Goal: Task Accomplishment & Management: Manage account settings

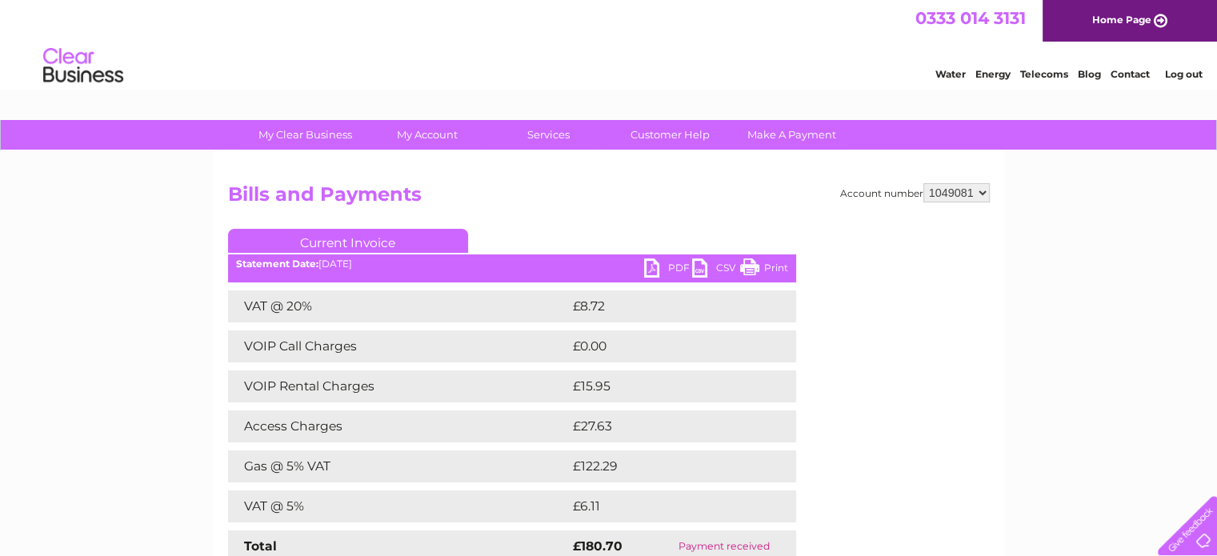
click at [675, 265] on link "PDF" at bounding box center [668, 269] width 48 height 23
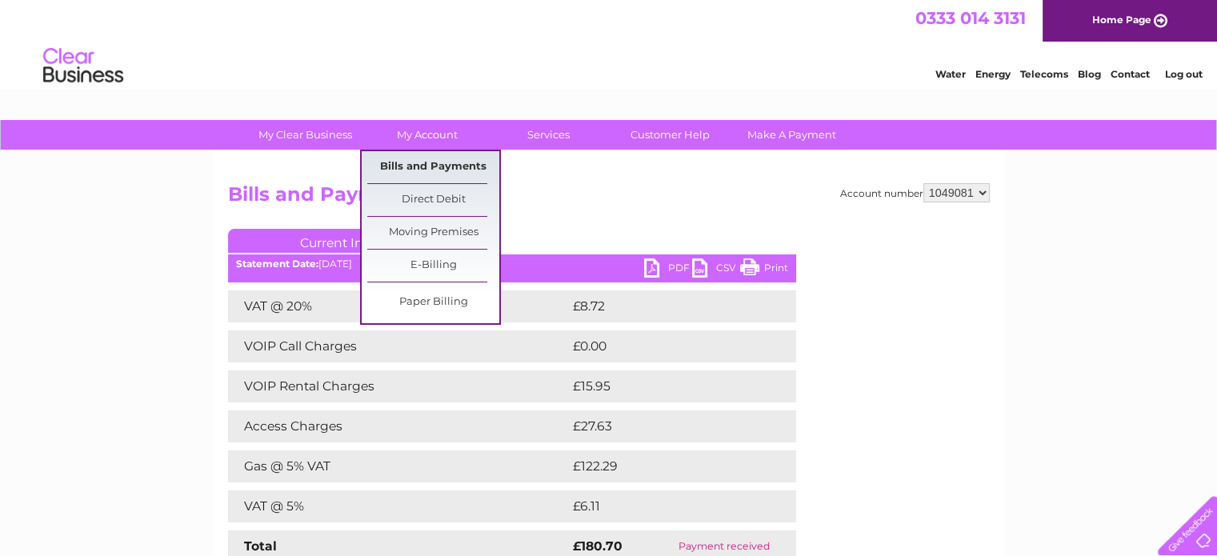
click at [425, 162] on link "Bills and Payments" at bounding box center [433, 167] width 132 height 32
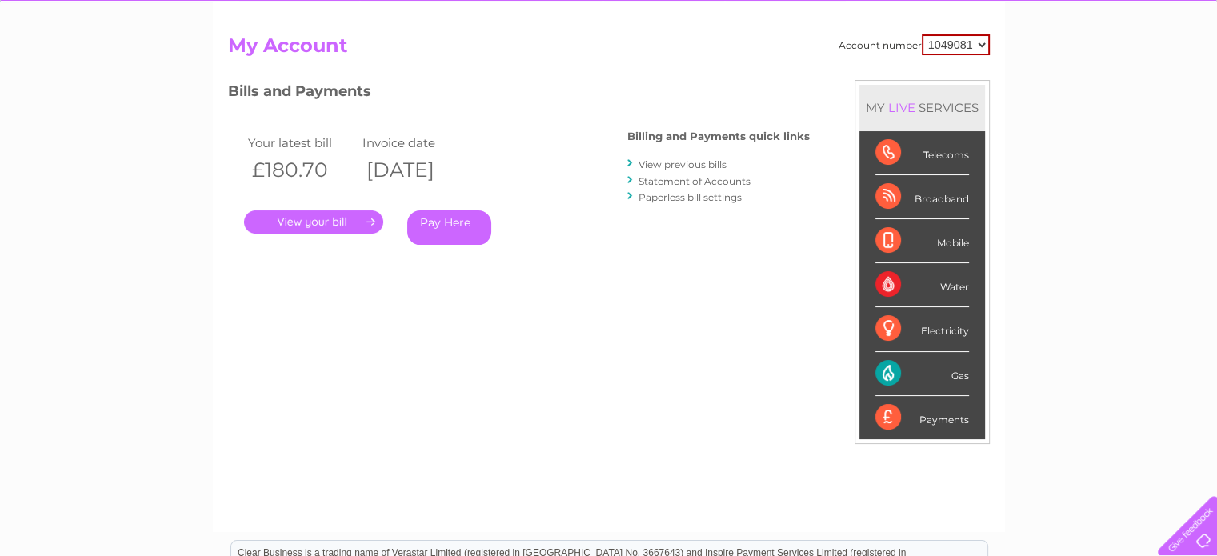
scroll to position [80, 0]
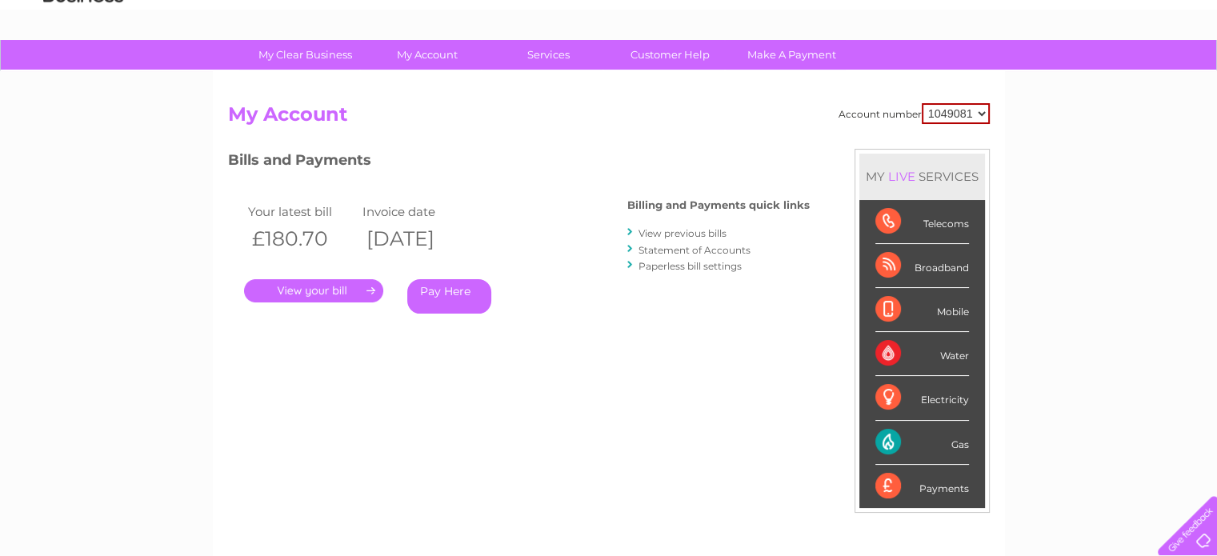
click at [704, 252] on link "Statement of Accounts" at bounding box center [695, 250] width 112 height 12
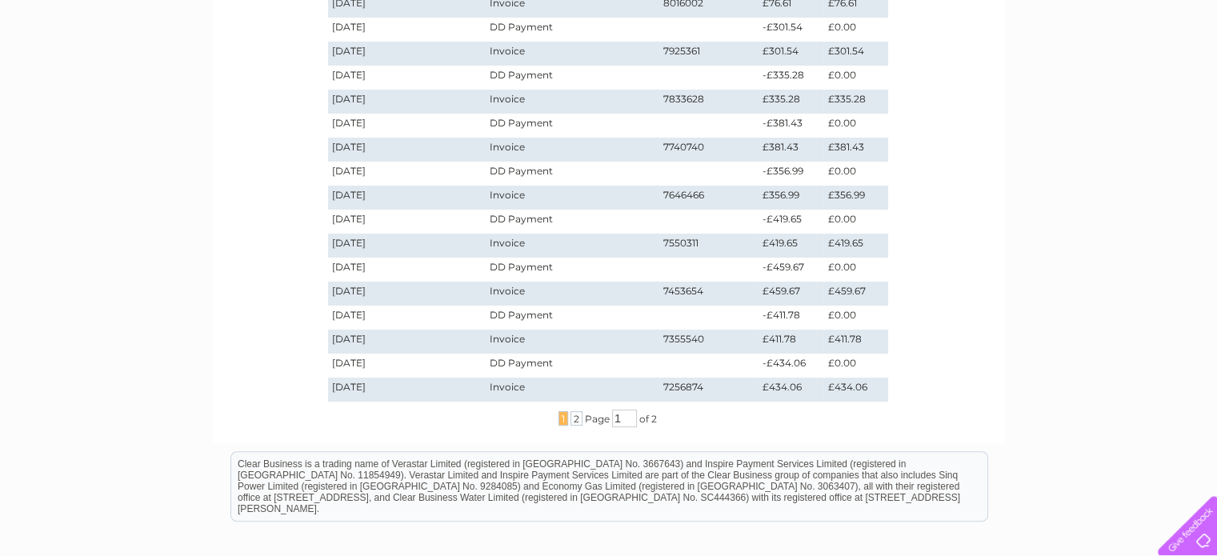
scroll to position [400, 0]
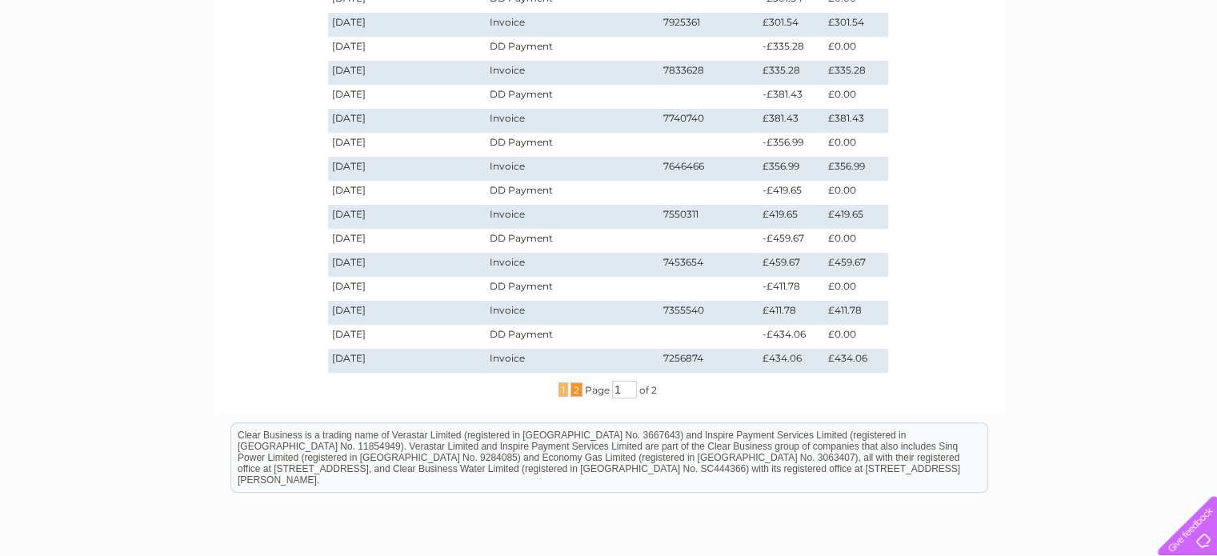
click at [571, 390] on span "2" at bounding box center [577, 390] width 12 height 14
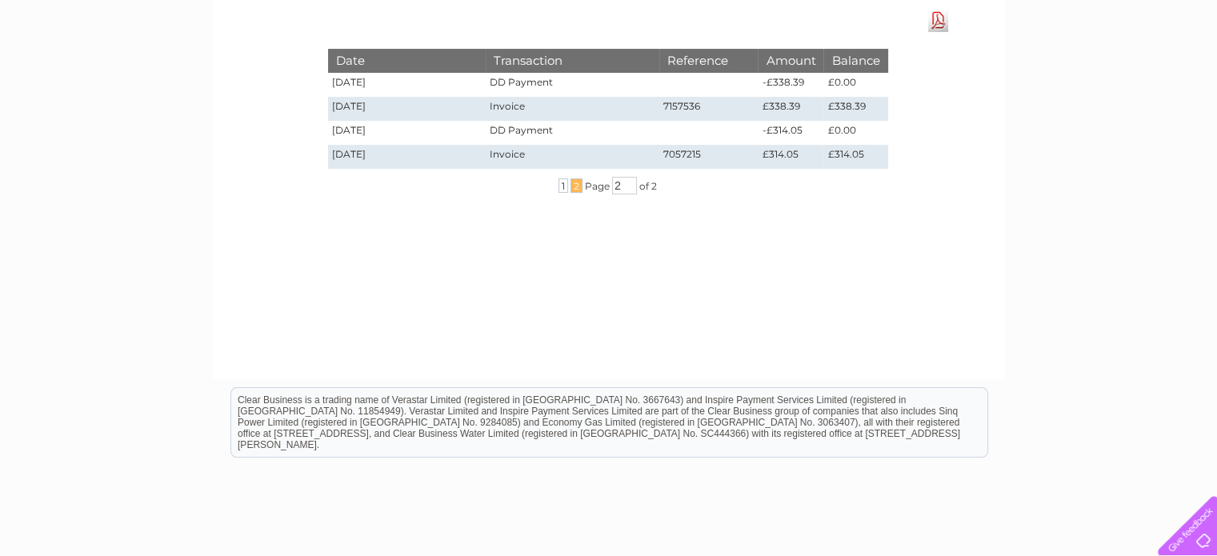
scroll to position [0, 0]
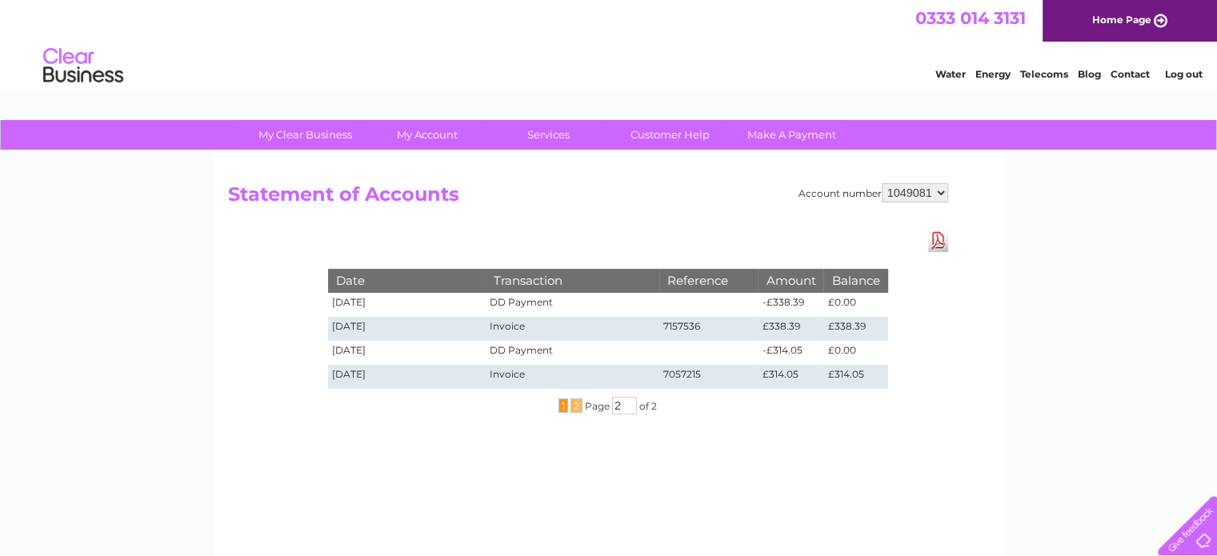
click at [559, 404] on span "1" at bounding box center [564, 406] width 10 height 14
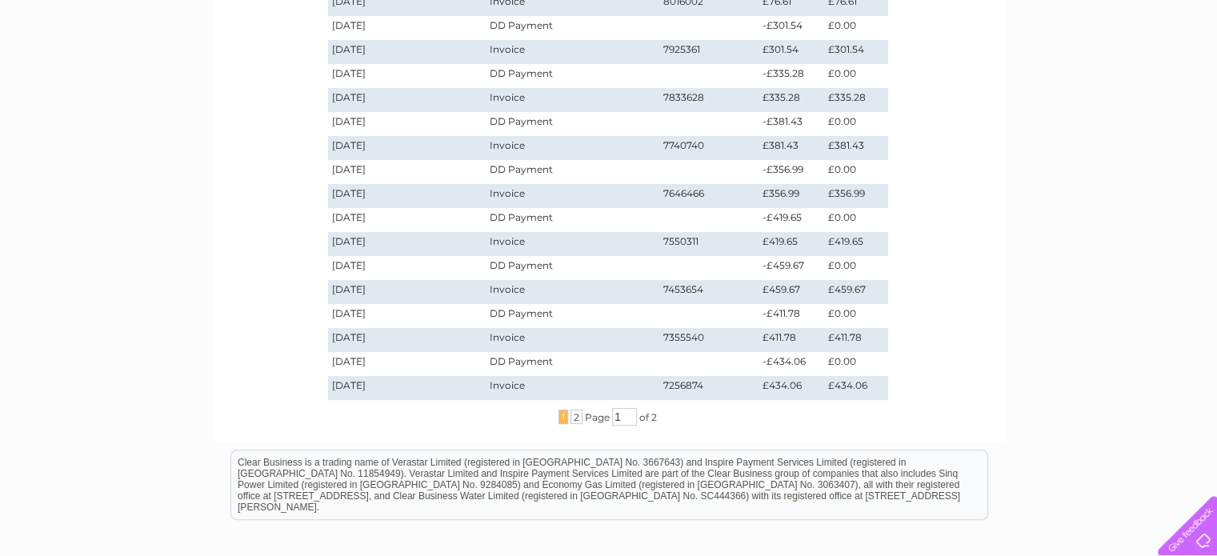
scroll to position [400, 0]
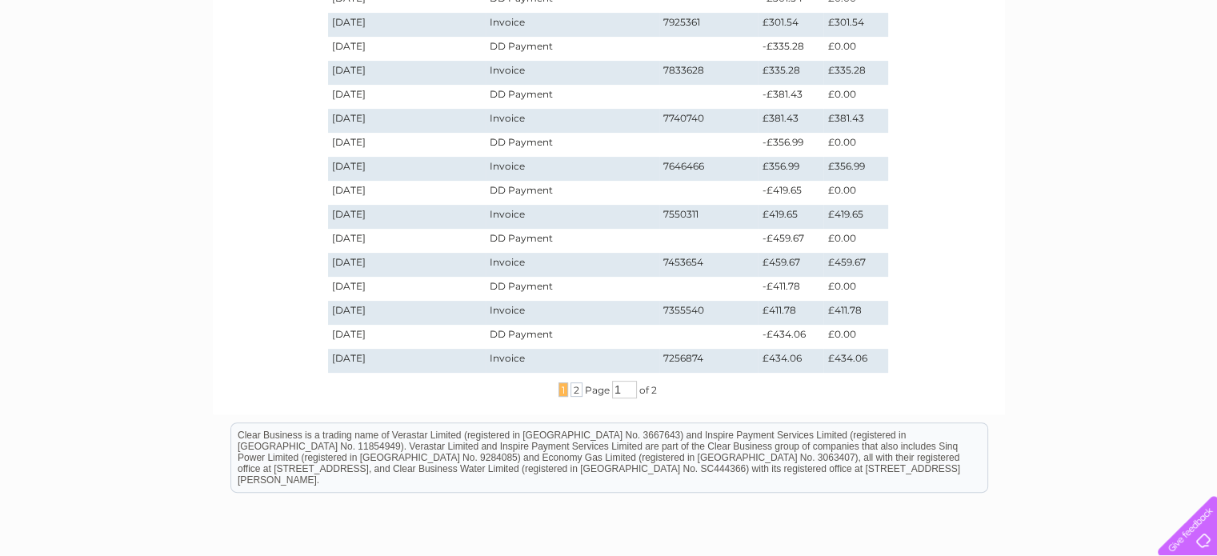
click at [681, 355] on td "7256874" at bounding box center [708, 361] width 99 height 24
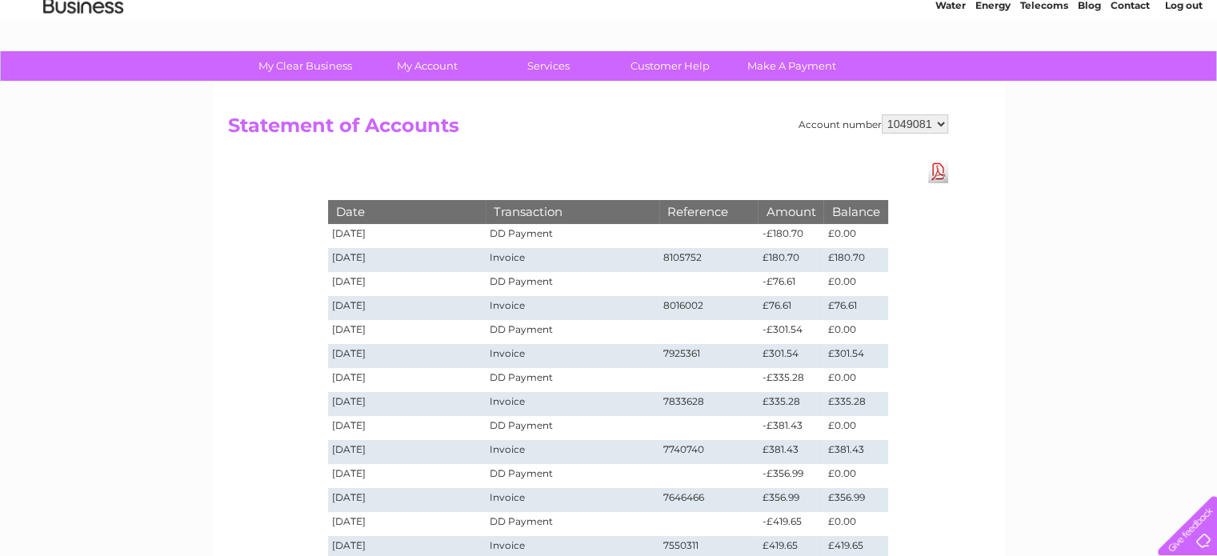
scroll to position [0, 0]
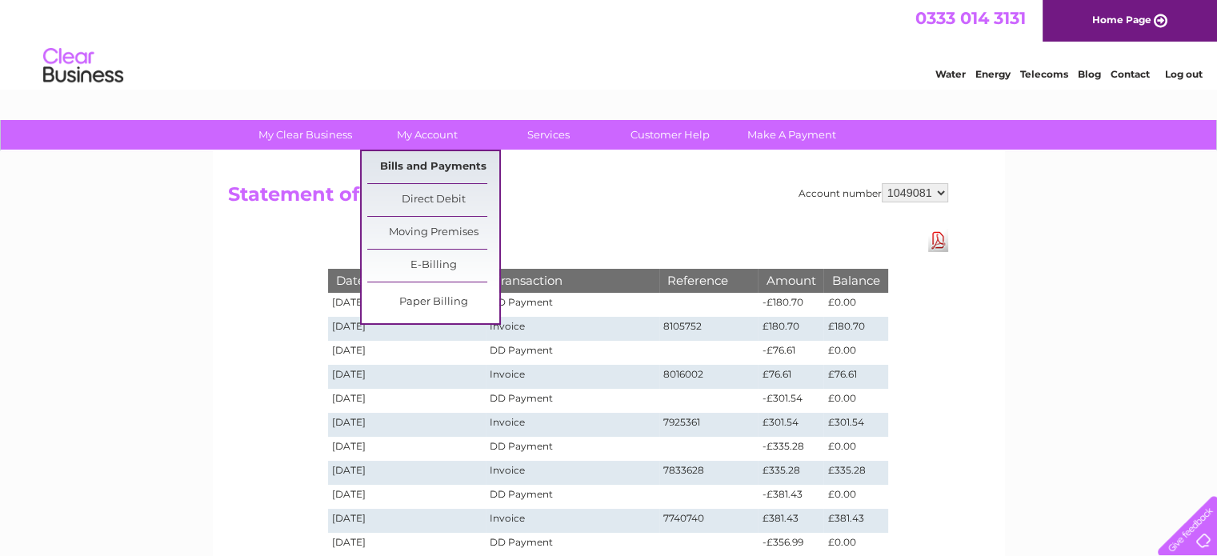
click at [431, 162] on link "Bills and Payments" at bounding box center [433, 167] width 132 height 32
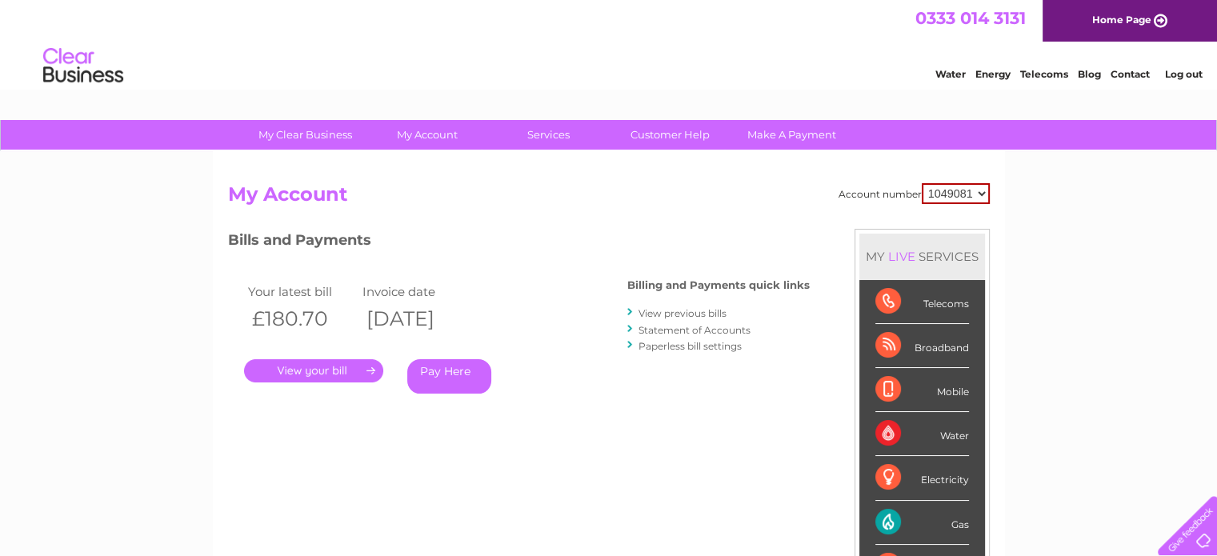
click at [675, 314] on link "View previous bills" at bounding box center [683, 313] width 88 height 12
click at [675, 312] on link "View previous bills" at bounding box center [683, 313] width 88 height 12
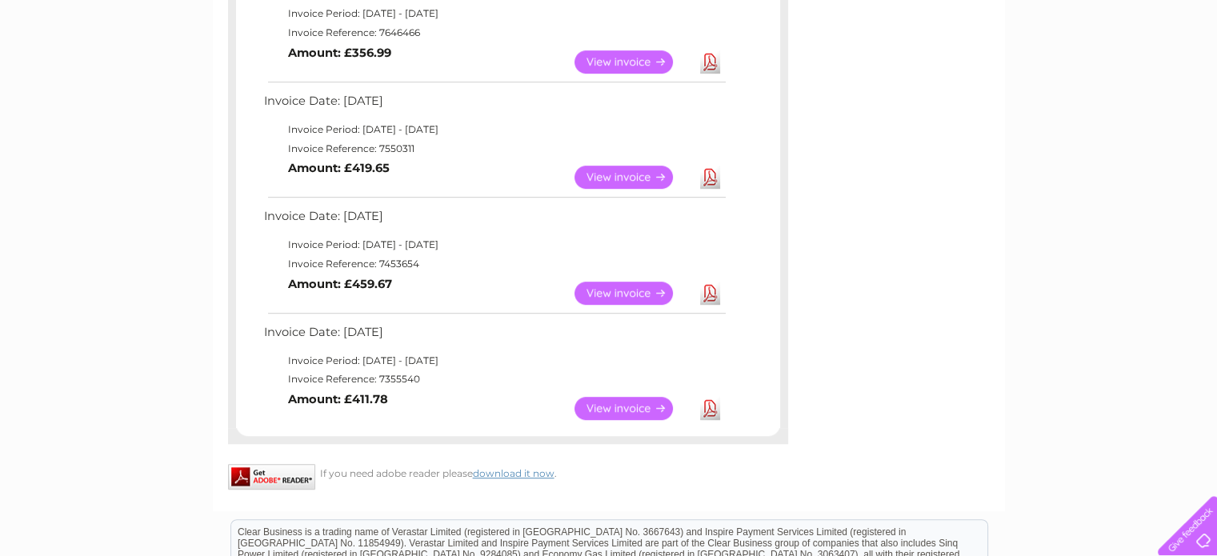
scroll to position [880, 0]
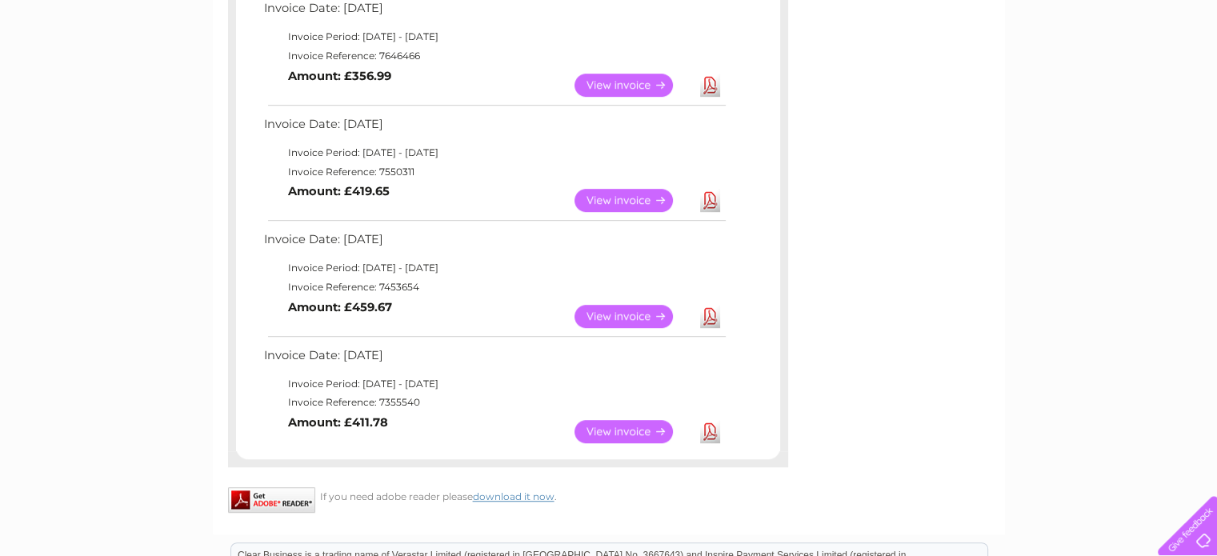
click at [611, 427] on link "View" at bounding box center [634, 431] width 118 height 23
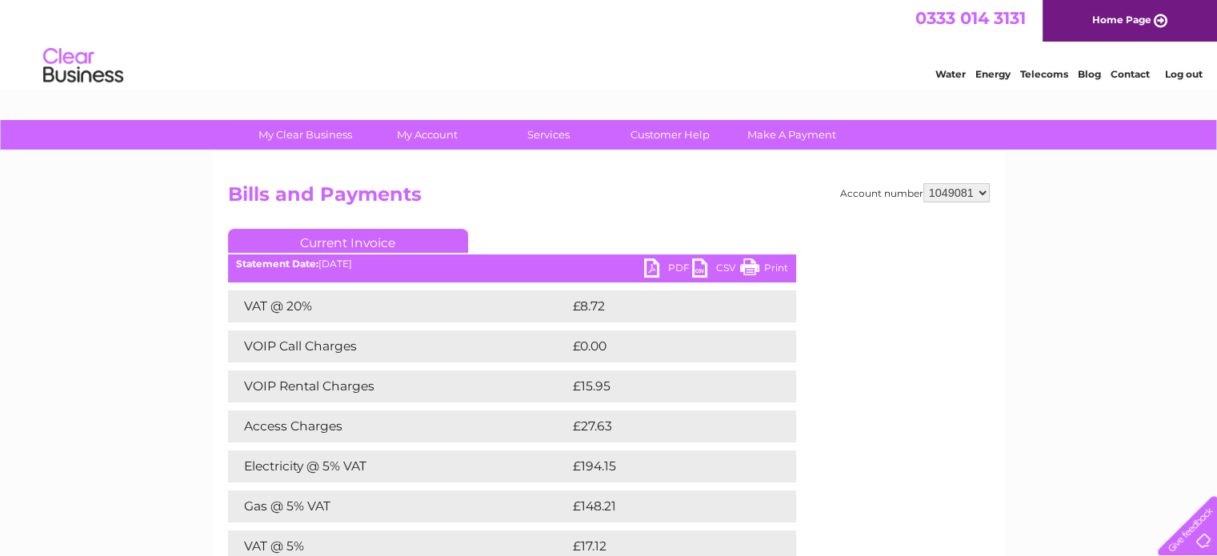
click at [652, 270] on link "PDF" at bounding box center [668, 269] width 48 height 23
